Goal: Task Accomplishment & Management: Manage account settings

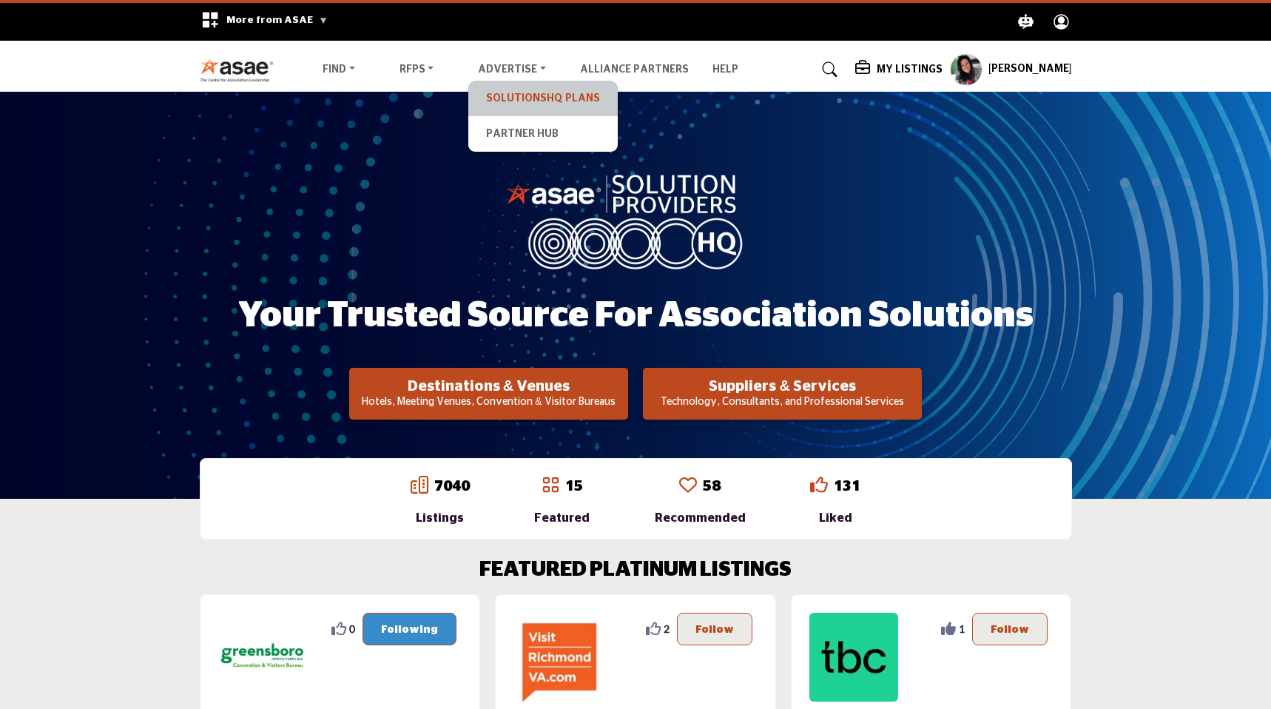
click at [502, 95] on link "SolutionsHQ Plans" at bounding box center [543, 98] width 135 height 21
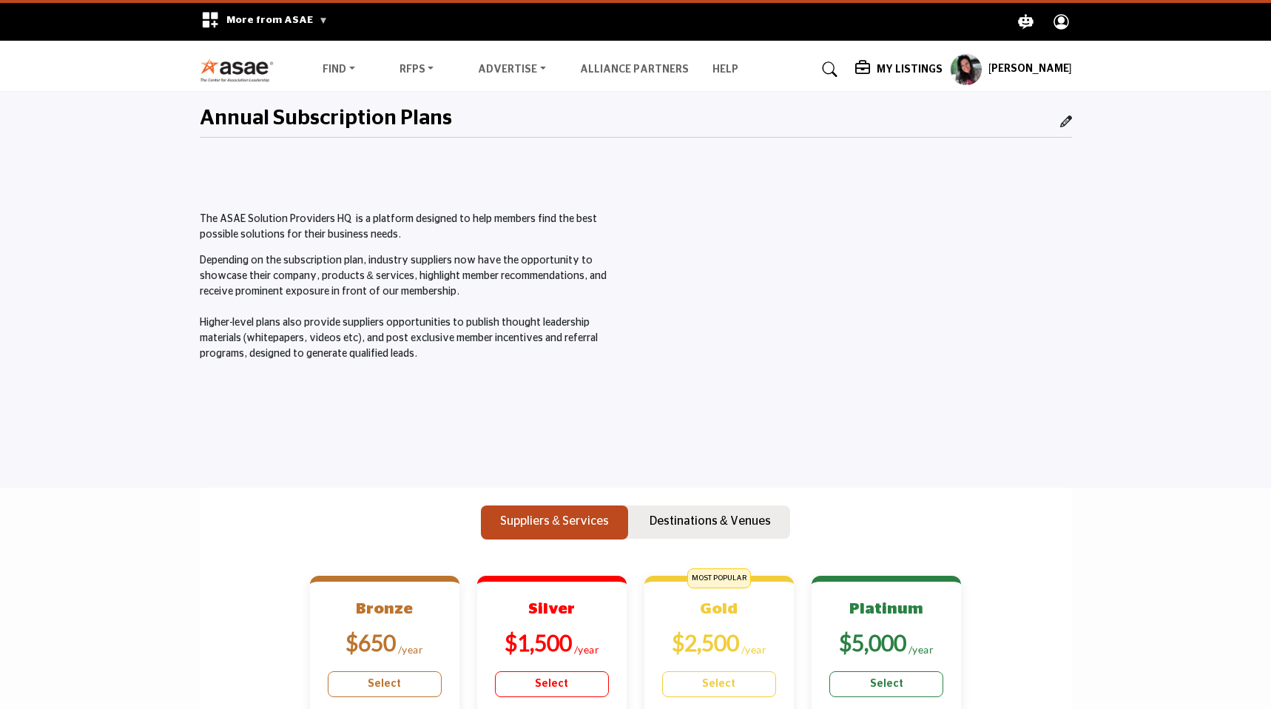
click at [215, 72] on img at bounding box center [241, 70] width 82 height 24
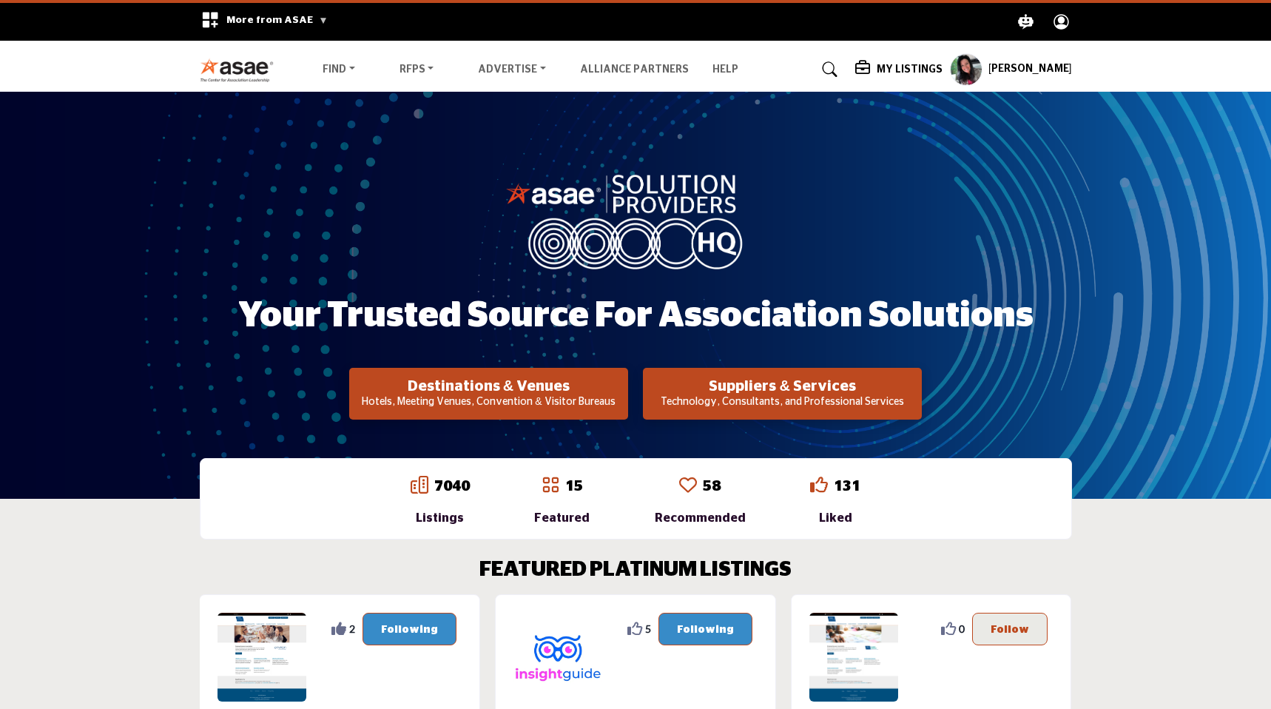
click at [983, 71] on profile-featured-9d57d186-dcdc-4fd1-8698-ebbedcf867ab "Show hide supplier dropdown" at bounding box center [966, 69] width 33 height 33
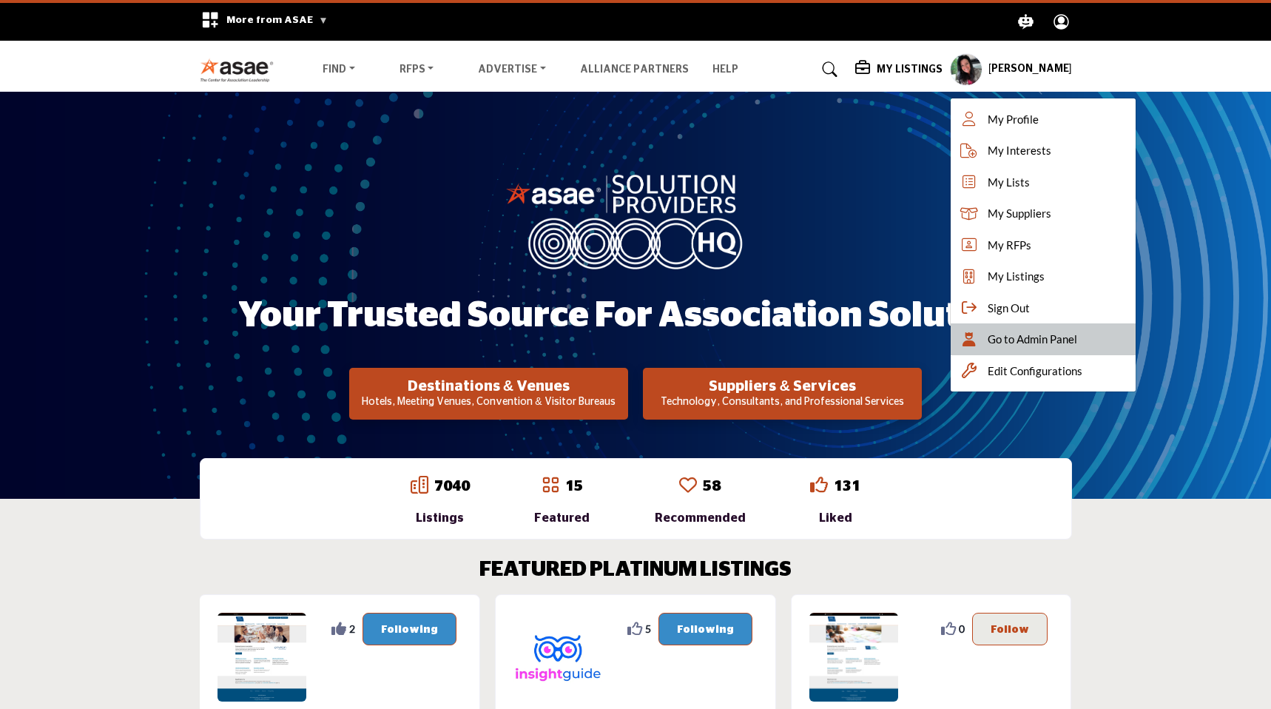
click at [1020, 347] on span "Go to Admin Panel" at bounding box center [1033, 339] width 90 height 17
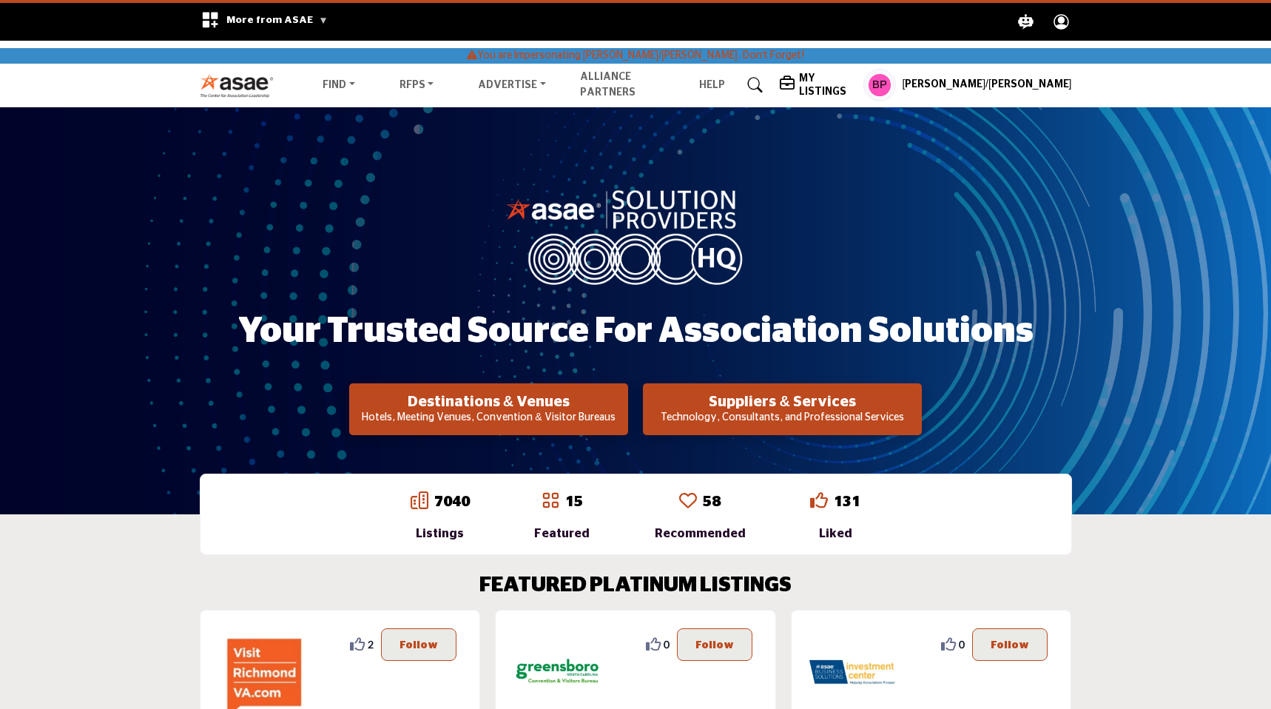
click at [896, 87] on profile-featured-04f0d944-4e2e-4dd5-8402-30e7554c7798 "Show hide supplier dropdown" at bounding box center [880, 85] width 33 height 33
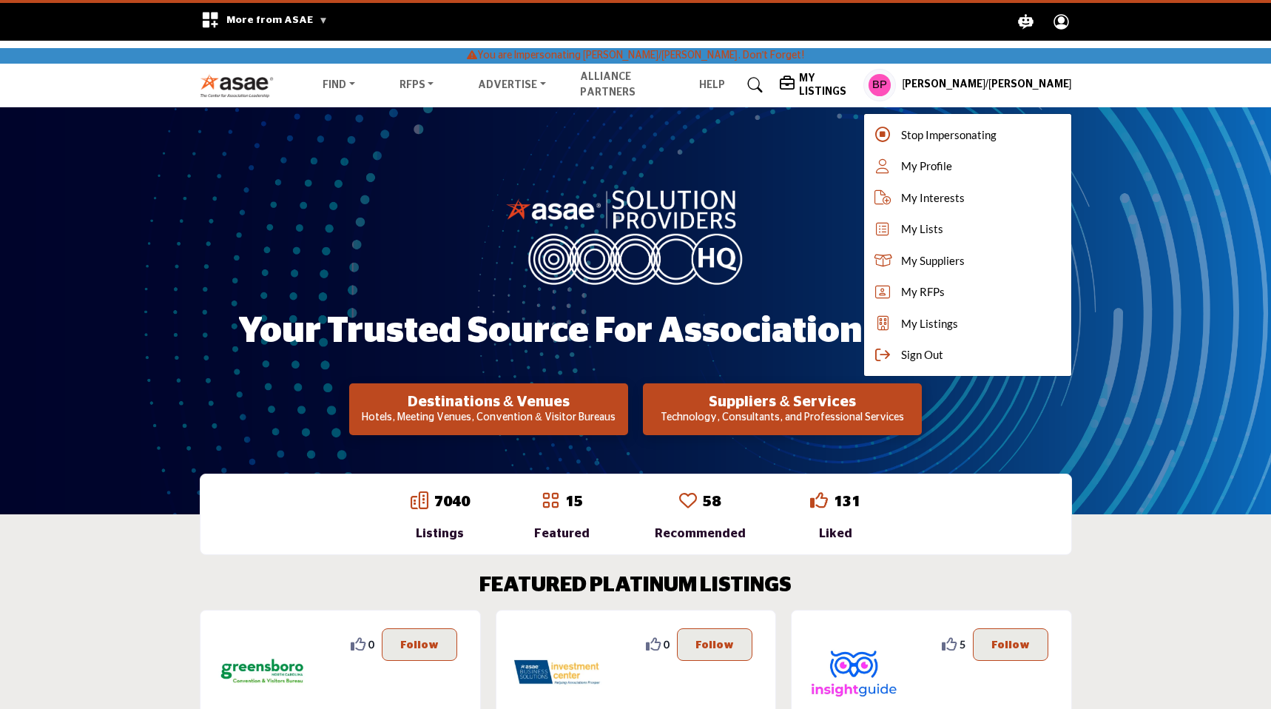
click at [856, 81] on h5 "My Listings" at bounding box center [827, 85] width 57 height 27
